Goal: Information Seeking & Learning: Learn about a topic

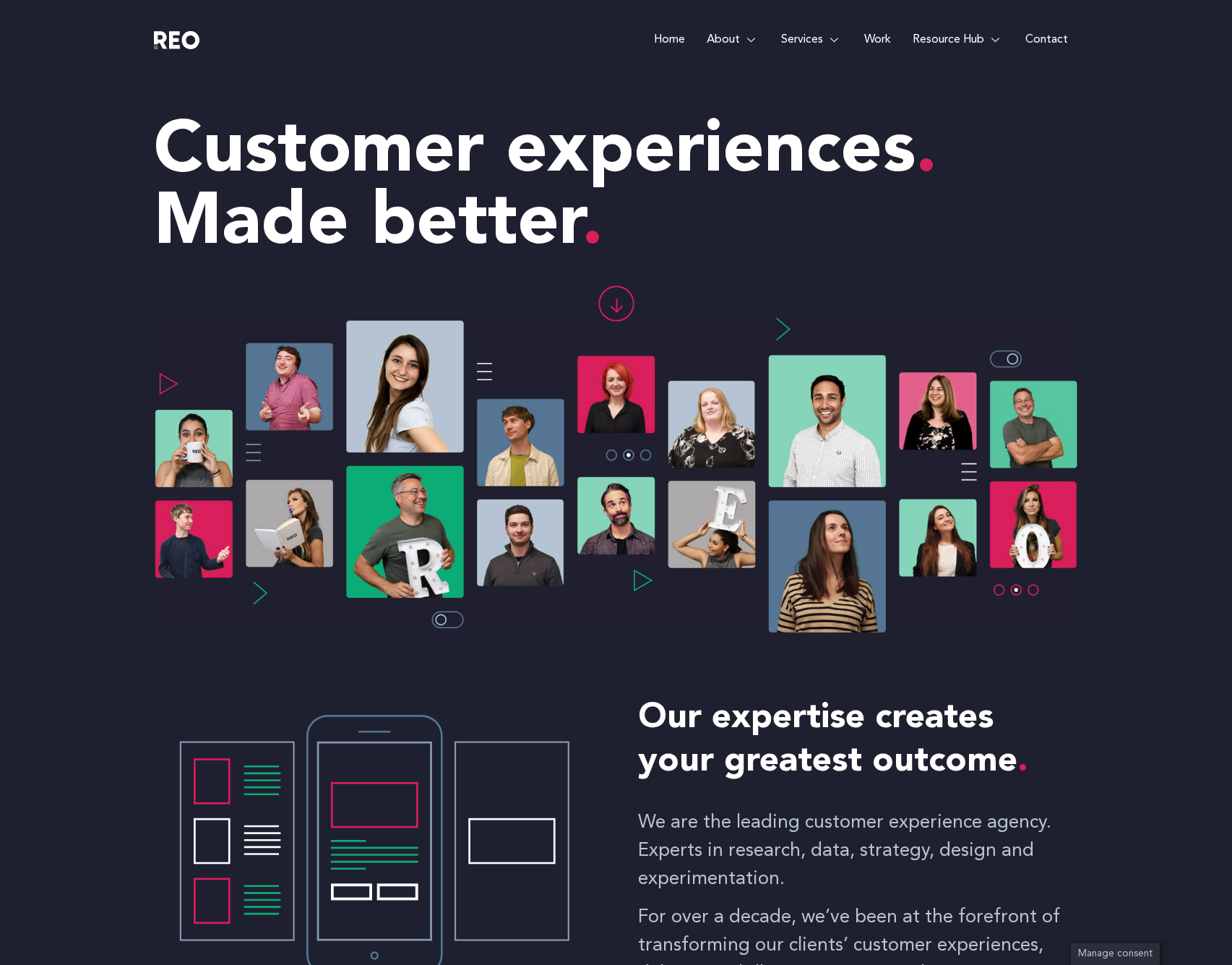
click at [709, 91] on div "Customer experiences Made better" at bounding box center [616, 176] width 925 height 195
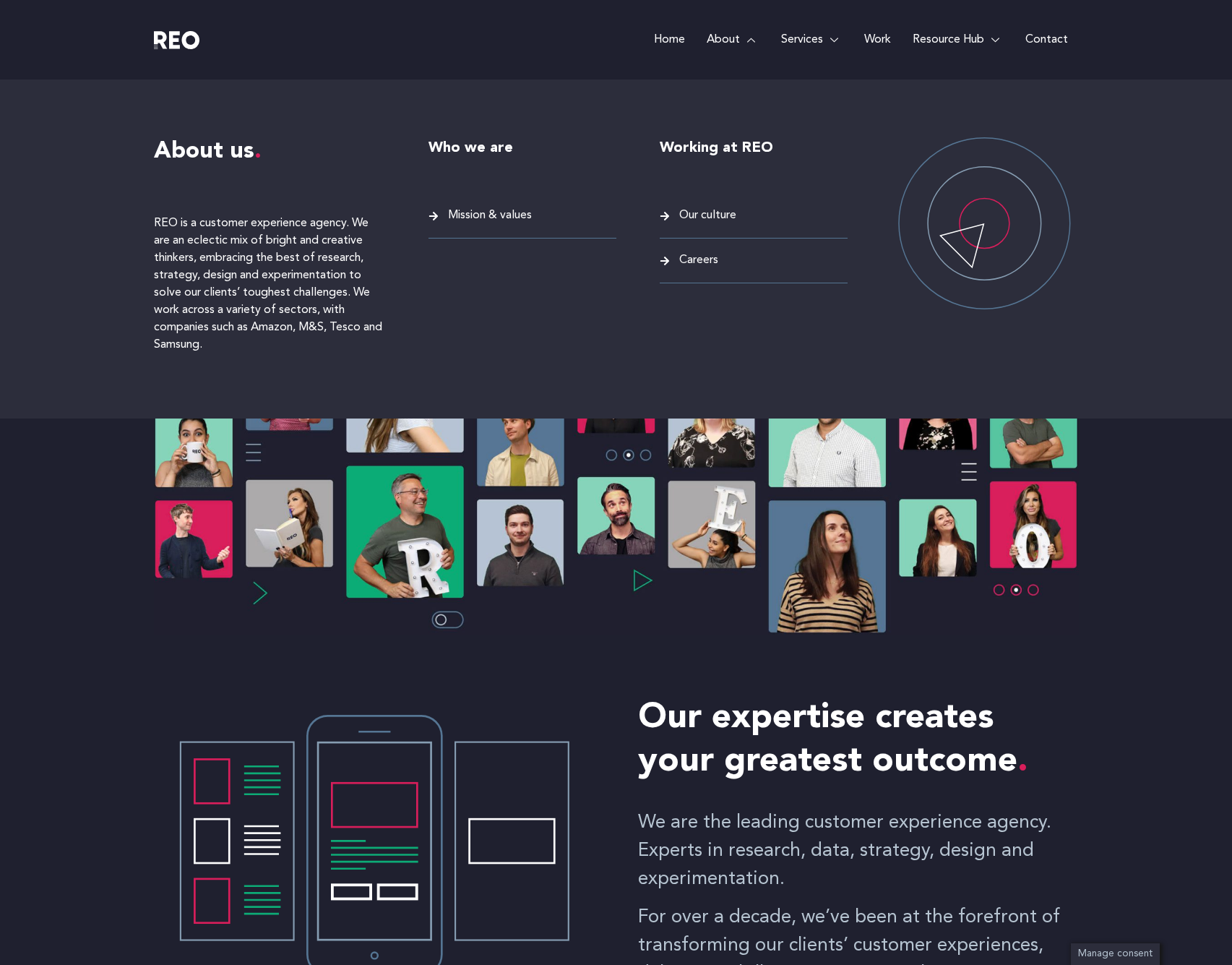
click at [697, 261] on span "Careers" at bounding box center [697, 260] width 43 height 20
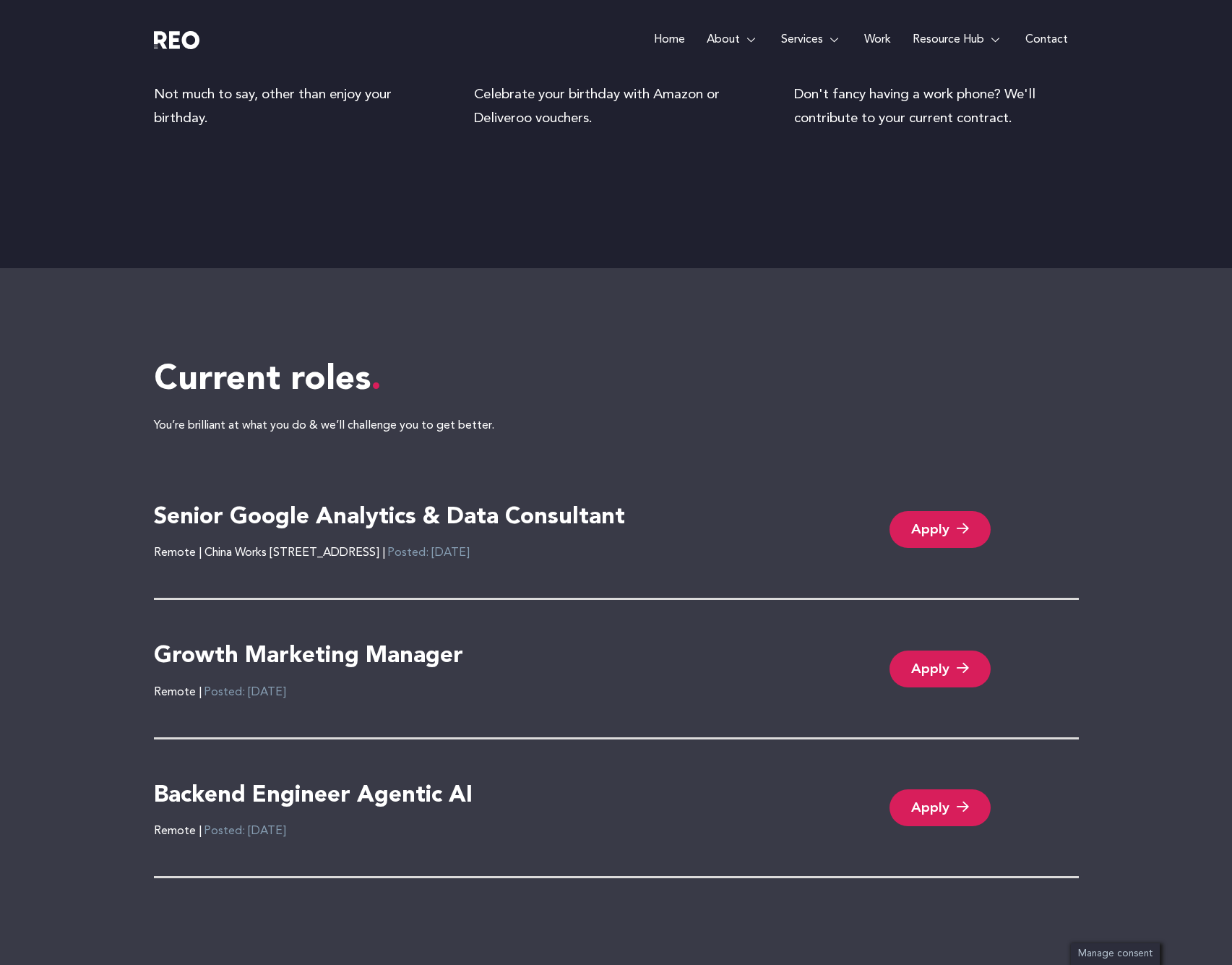
scroll to position [3075, 0]
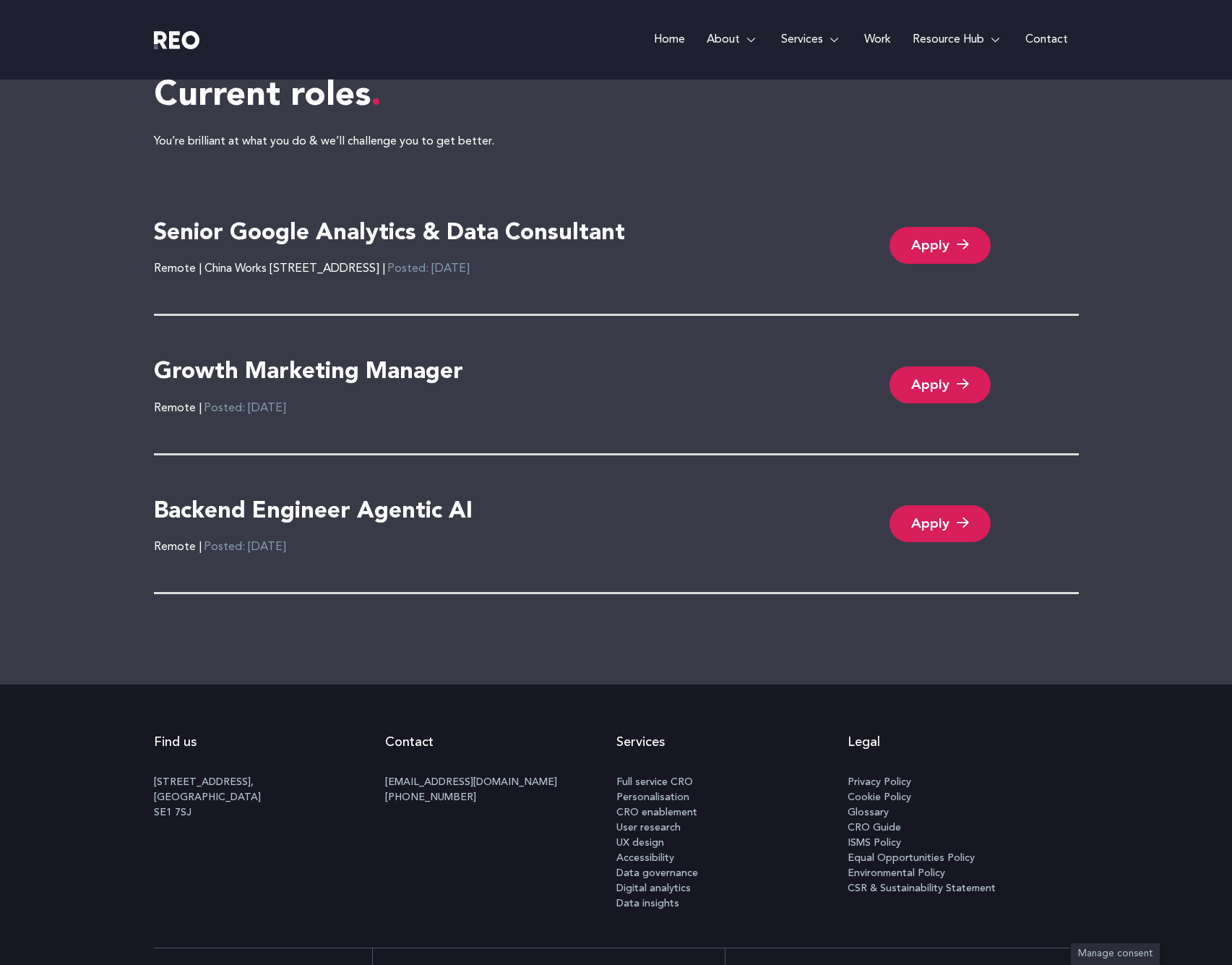
click at [927, 236] on link "Apply" at bounding box center [940, 245] width 101 height 36
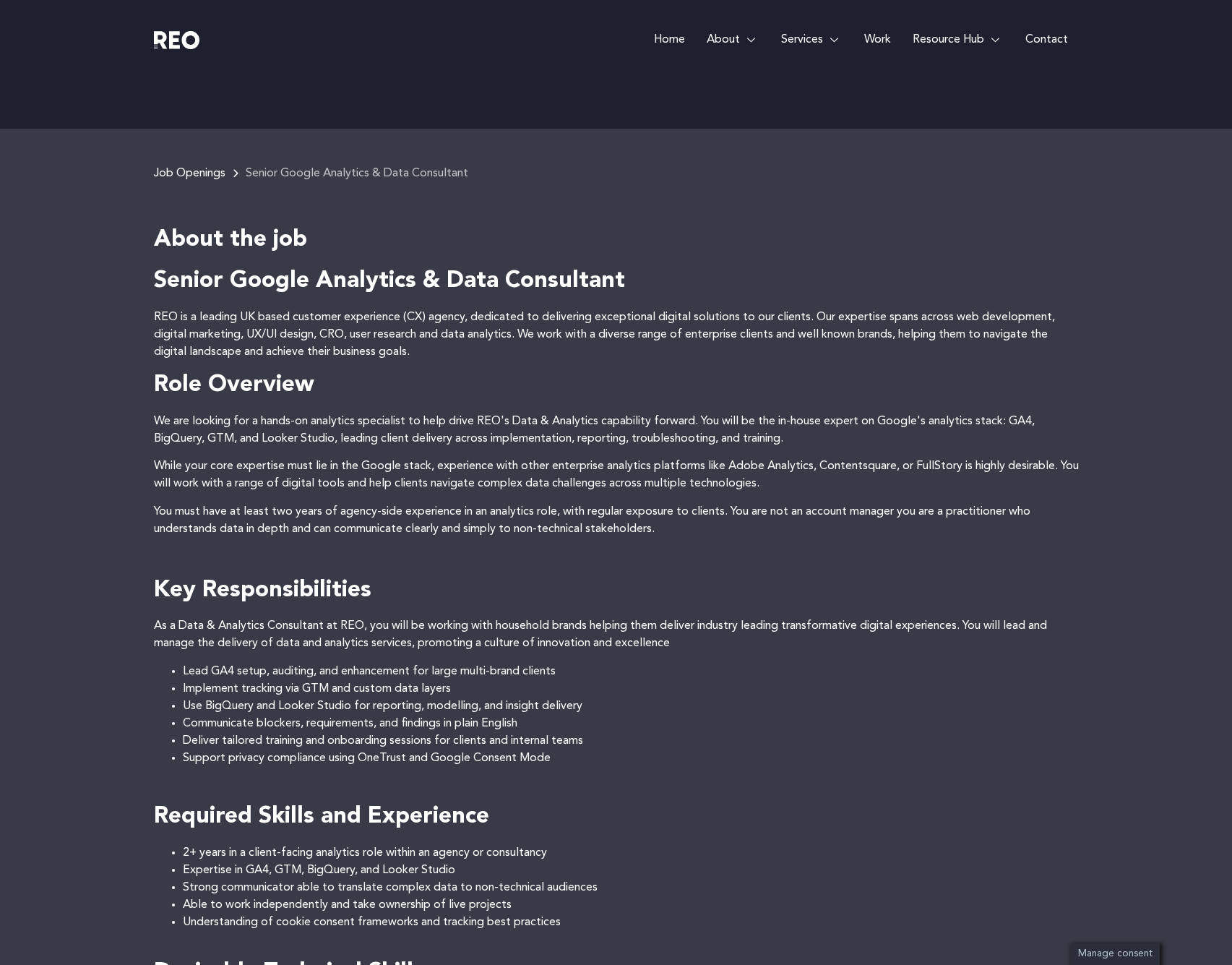
scroll to position [510, 0]
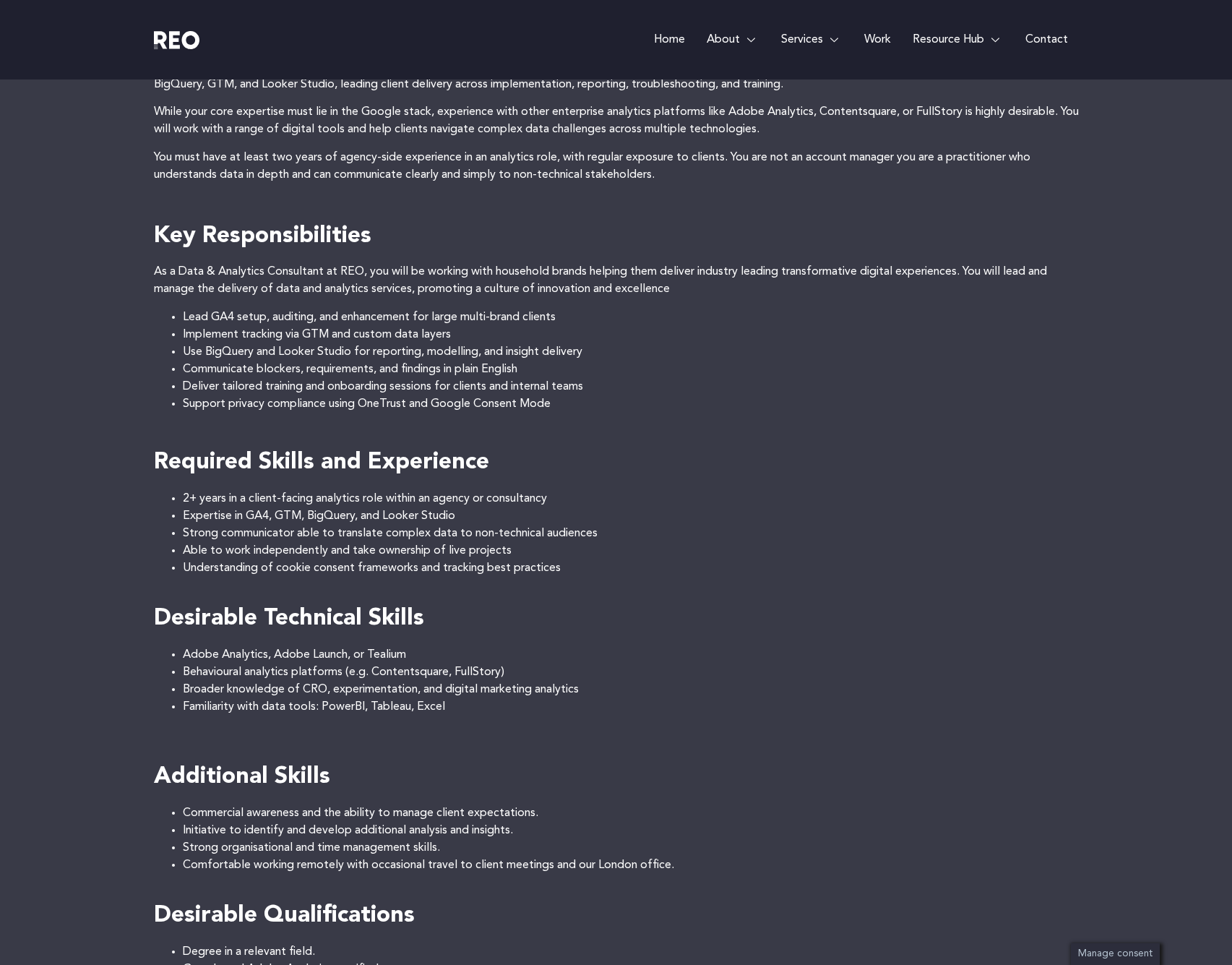
click at [473, 512] on li "Expertise in GA4, GTM, BigQuery, and Looker Studio" at bounding box center [631, 516] width 896 height 18
drag, startPoint x: 460, startPoint y: 500, endPoint x: 206, endPoint y: 510, distance: 254.2
click at [206, 510] on ul "2+ years in a client-facing analytics role within an agency or consultancy Expe…" at bounding box center [616, 533] width 925 height 87
drag, startPoint x: 445, startPoint y: 652, endPoint x: 470, endPoint y: 683, distance: 39.8
click at [446, 652] on li "Adobe Analytics, Adobe Launch, or Tealium" at bounding box center [631, 654] width 896 height 18
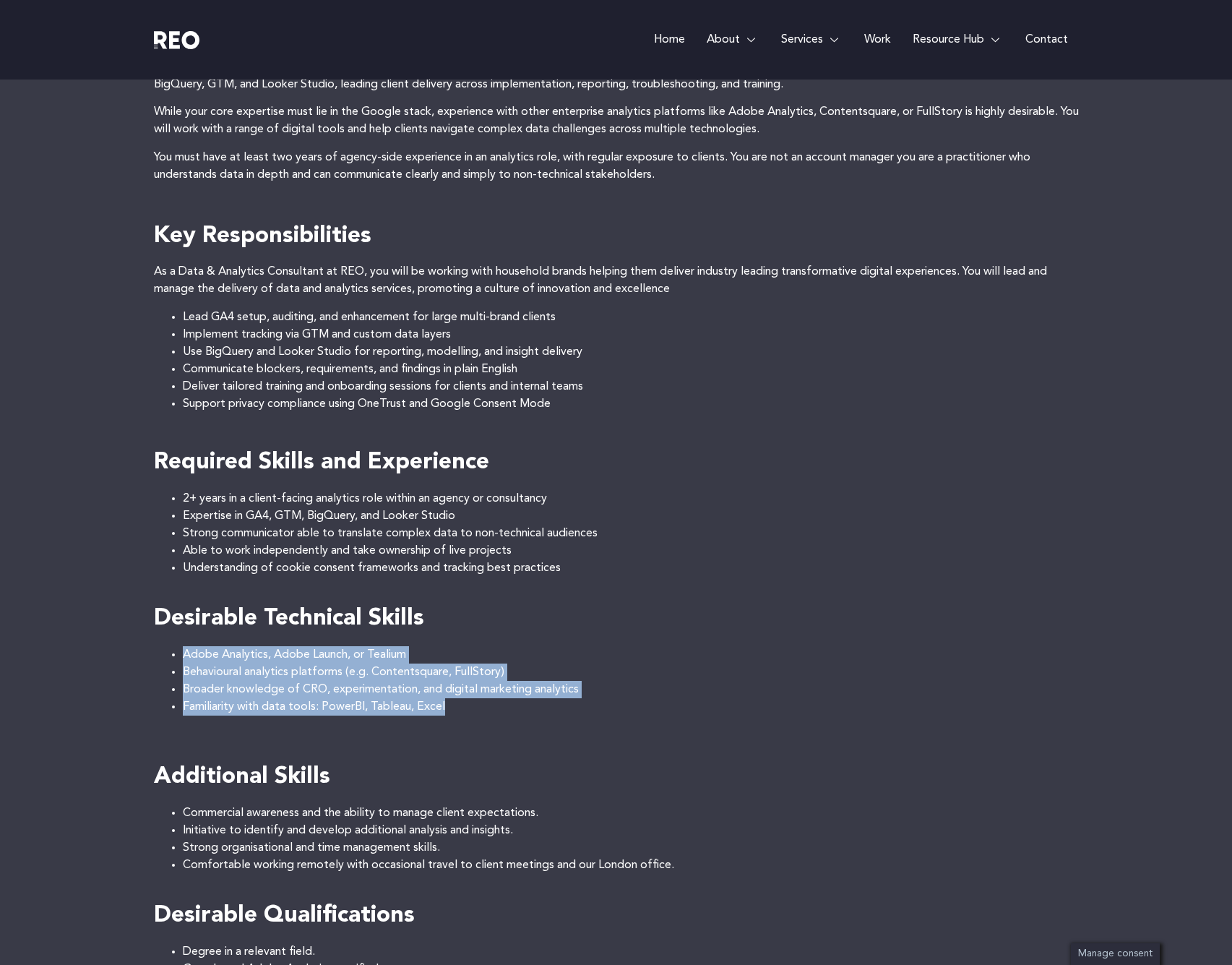
drag, startPoint x: 449, startPoint y: 693, endPoint x: 161, endPoint y: 661, distance: 289.8
click at [158, 648] on ul "Adobe Analytics, Adobe Launch, or Tealium Behavioural analytics platforms (e.g.…" at bounding box center [616, 680] width 925 height 69
copy ul "Adobe Analytics, Adobe Launch, or Tealium Behavioural analytics platforms (e.g.…"
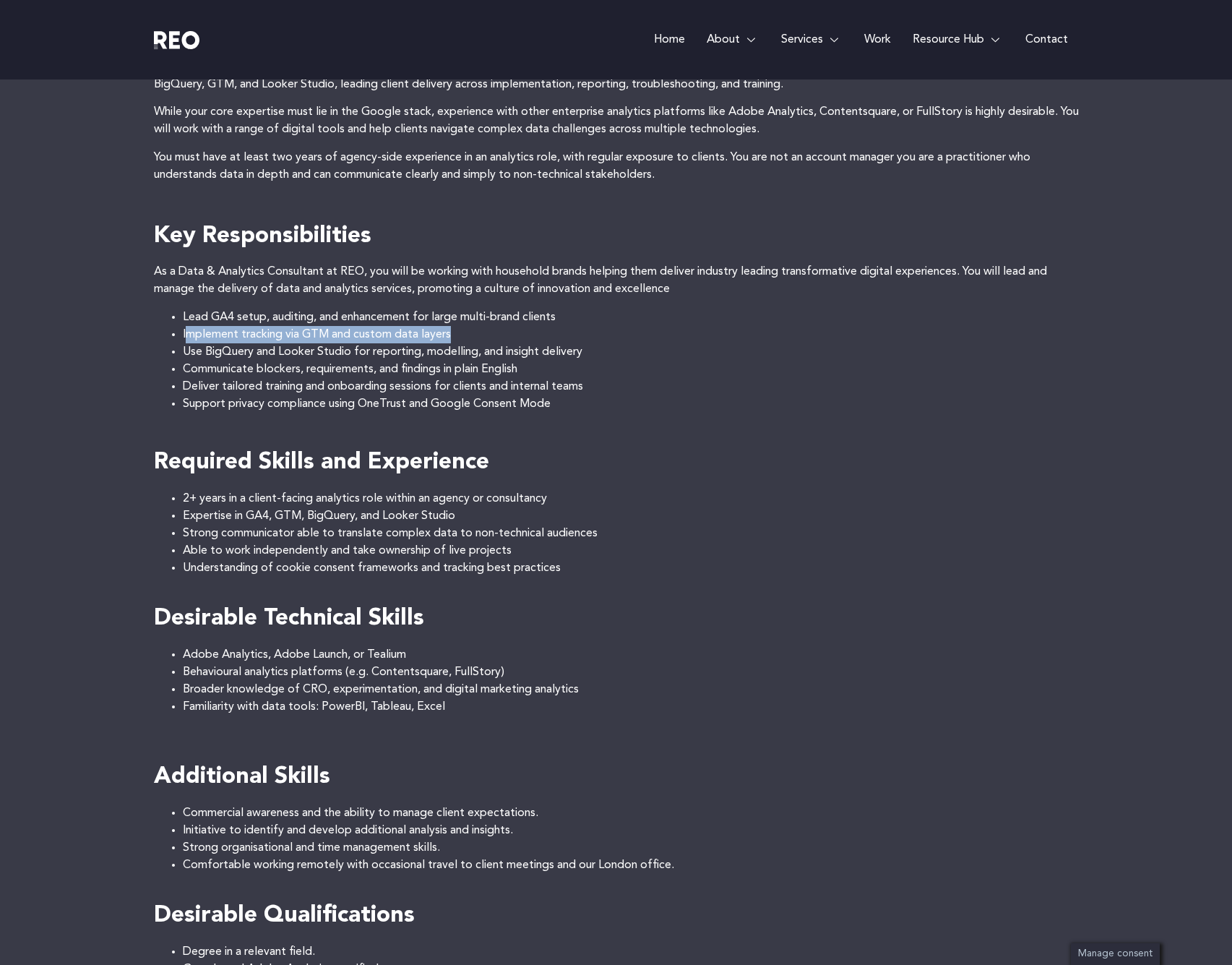
drag, startPoint x: 186, startPoint y: 330, endPoint x: 471, endPoint y: 336, distance: 285.1
click at [471, 336] on li "Implement tracking via GTM and custom data layers" at bounding box center [631, 334] width 896 height 18
drag, startPoint x: 469, startPoint y: 335, endPoint x: 461, endPoint y: 329, distance: 10.0
click at [467, 335] on li "Implement tracking via GTM and custom data layers" at bounding box center [631, 334] width 896 height 18
drag, startPoint x: 461, startPoint y: 328, endPoint x: 147, endPoint y: 331, distance: 314.0
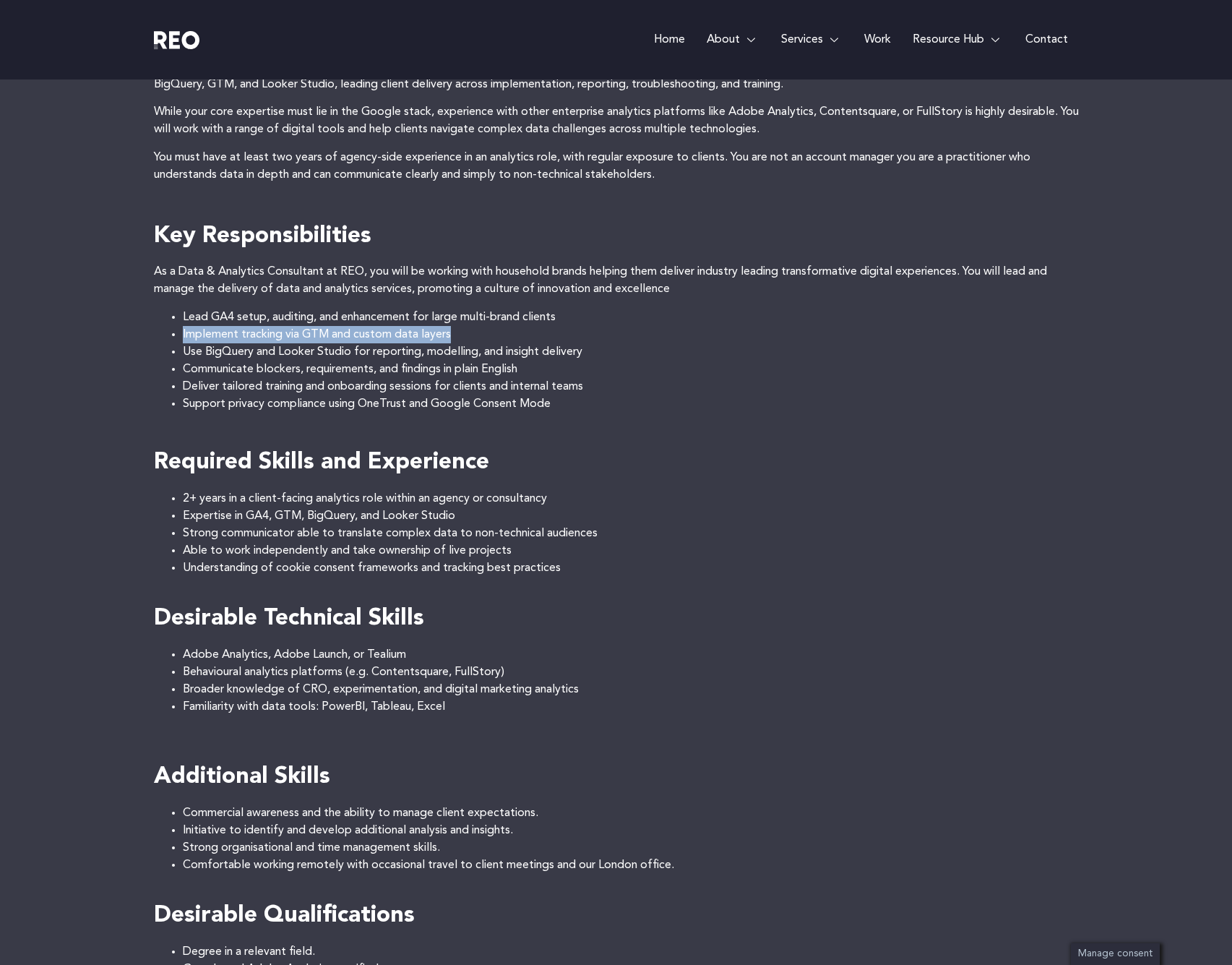
click at [147, 332] on div "Job Openings Senior Google Analytics & Data Consultant About the job Senior Goo…" at bounding box center [616, 579] width 1232 height 1609
copy li "Implement tracking via GTM and custom data layers"
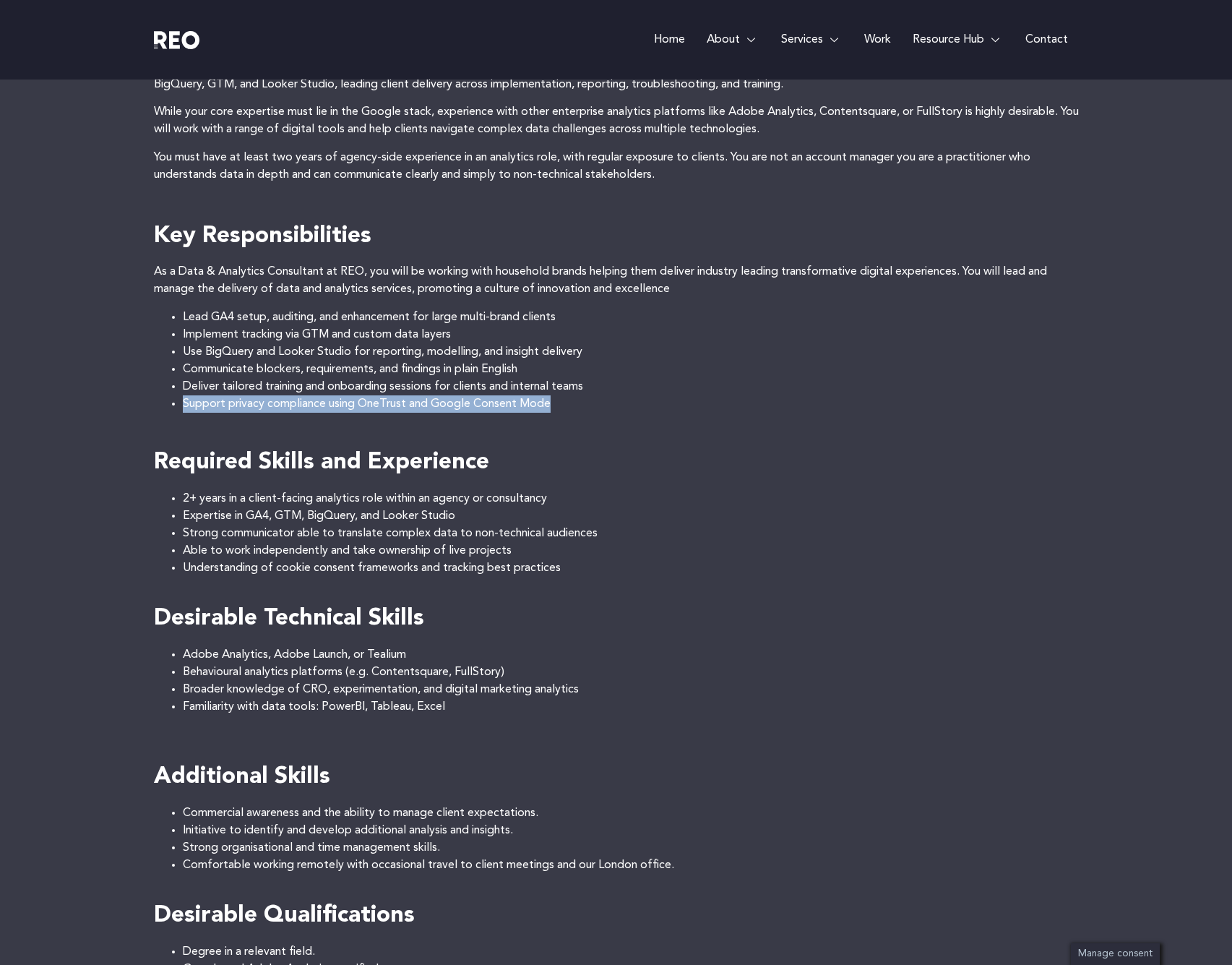
drag, startPoint x: 584, startPoint y: 399, endPoint x: 179, endPoint y: 399, distance: 405.0
click at [179, 399] on ul "Lead GA4 setup, auditing, and enhancement for large multi-brand clients Impleme…" at bounding box center [616, 360] width 925 height 104
copy li "Support privacy compliance using OneTrust and Google Consent Mode"
click at [285, 326] on li "Implement tracking via GTM and custom data layers" at bounding box center [631, 334] width 896 height 18
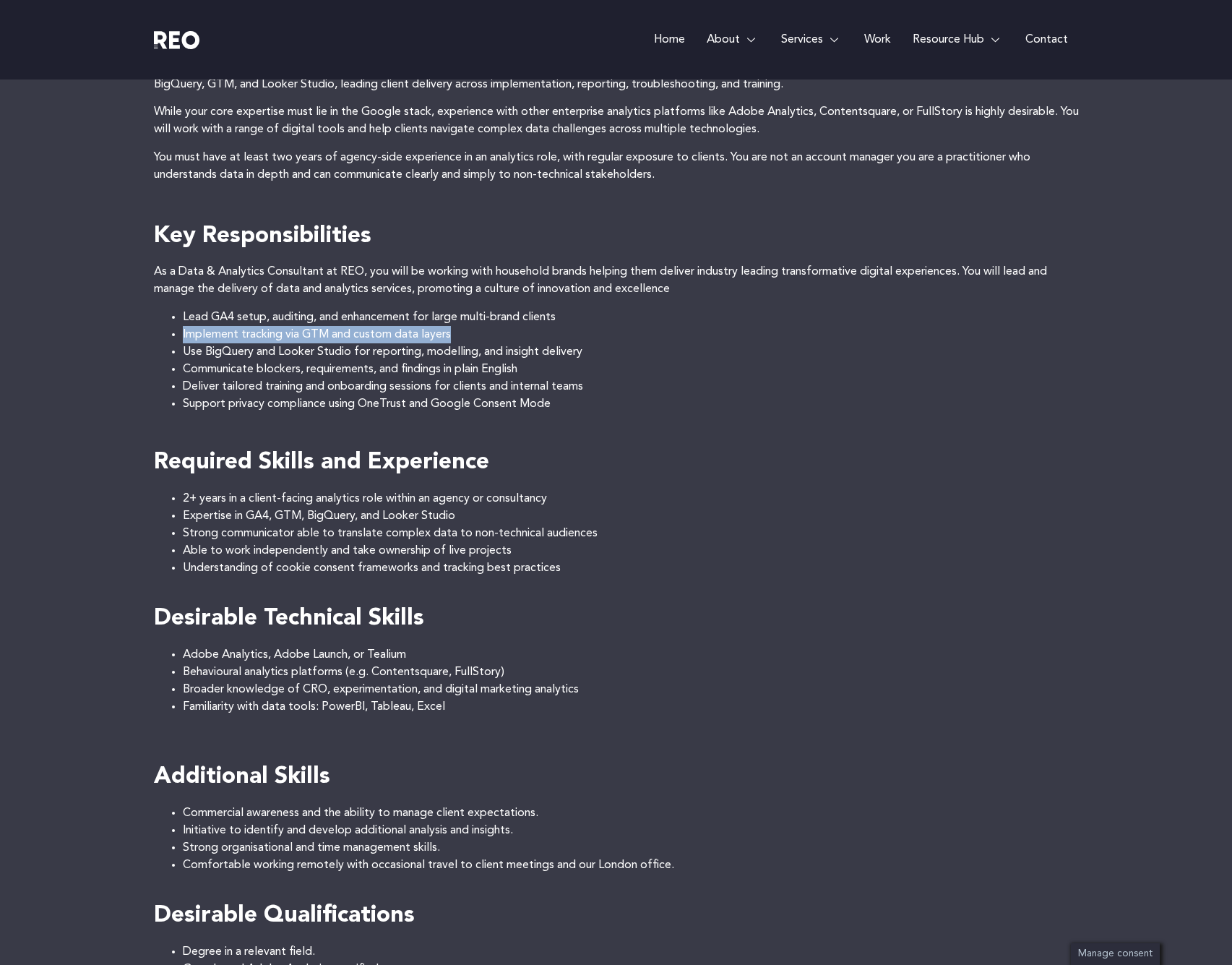
drag, startPoint x: 464, startPoint y: 334, endPoint x: 183, endPoint y: 329, distance: 281.0
click at [181, 328] on ul "Lead GA4 setup, auditing, and enhancement for large multi-brand clients Impleme…" at bounding box center [616, 360] width 925 height 104
copy li "Implement tracking via GTM and custom data layers"
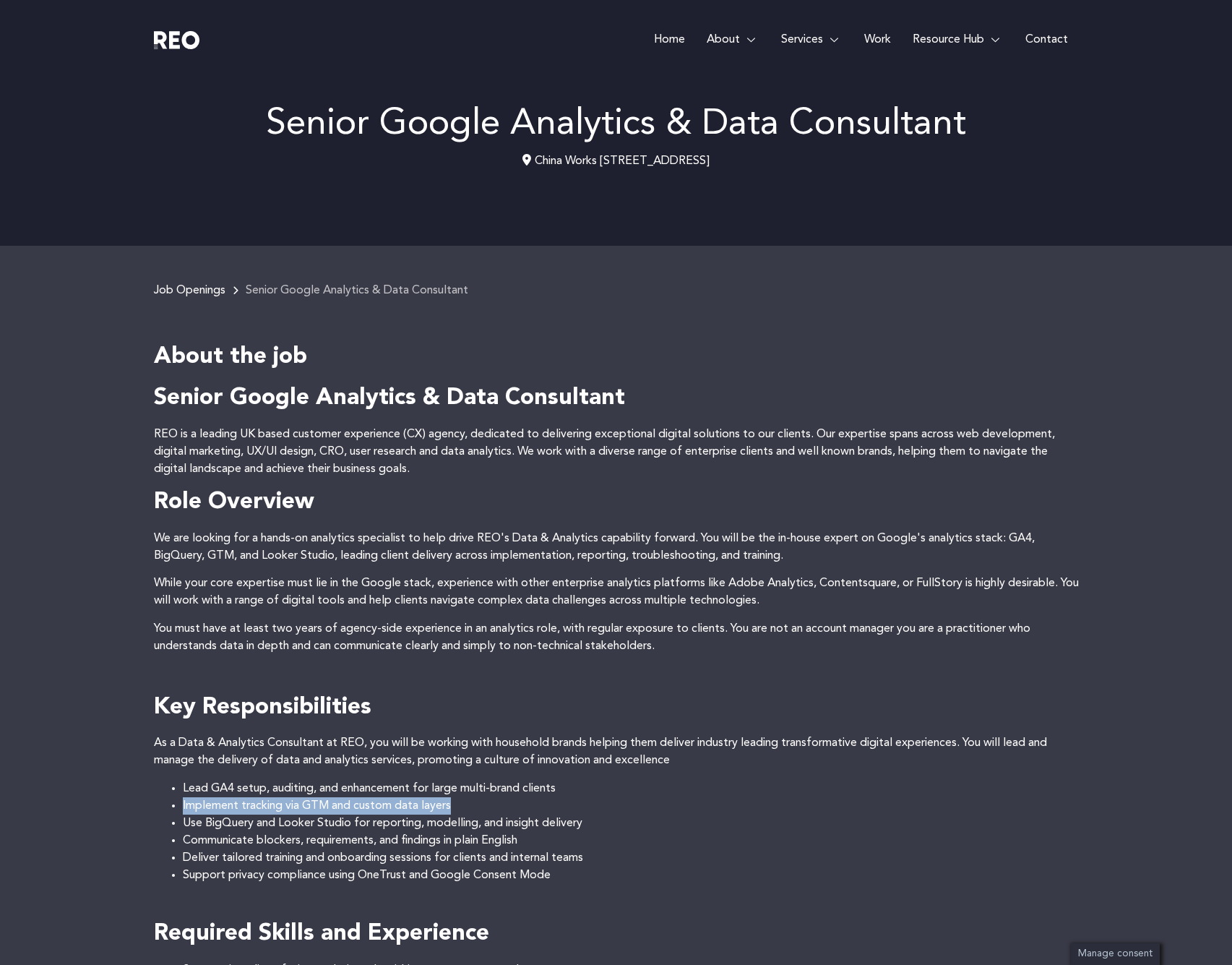
scroll to position [0, 0]
